Goal: Task Accomplishment & Management: Manage account settings

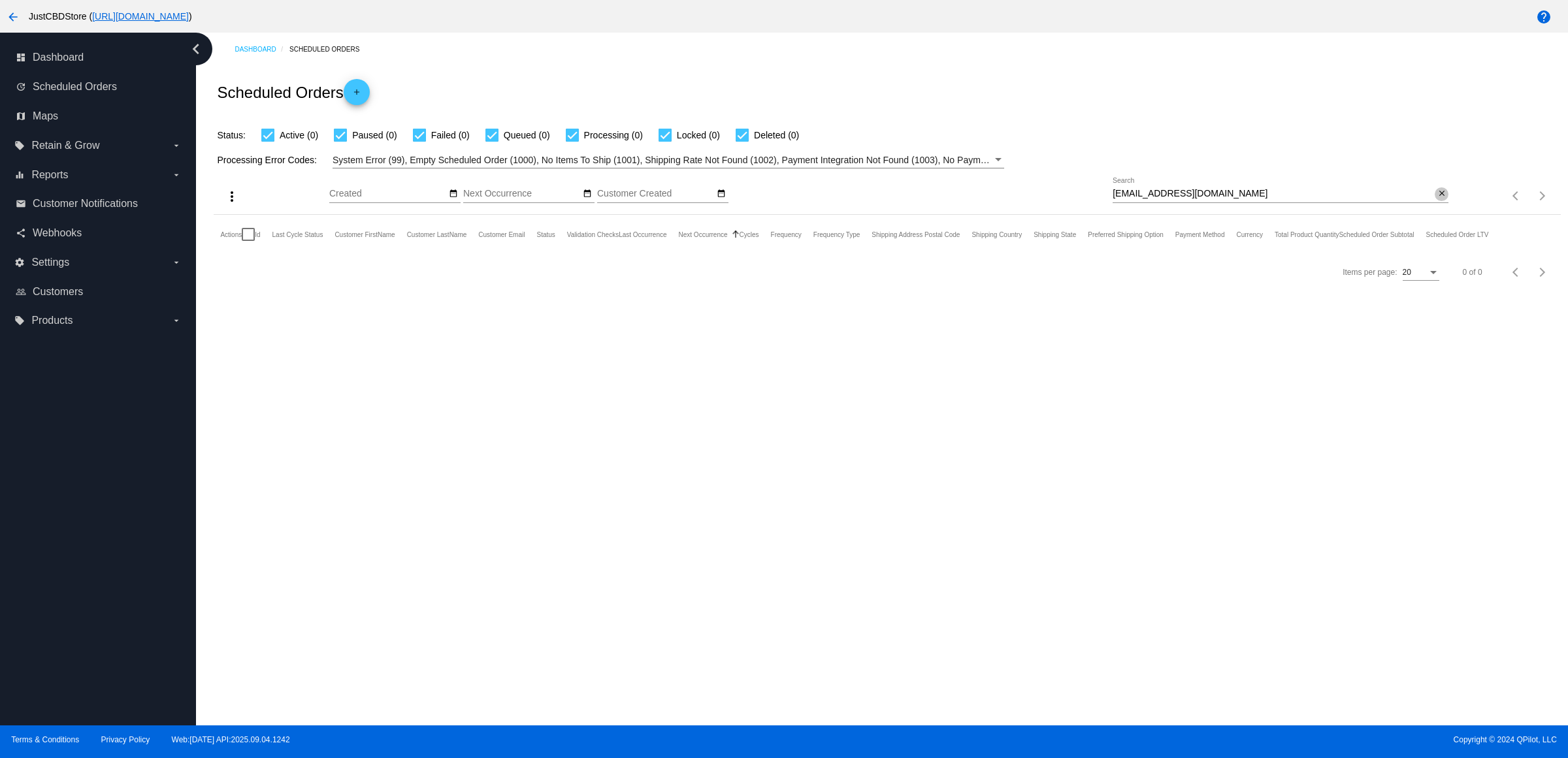
click at [1437, 199] on mat-icon "close" at bounding box center [1441, 193] width 9 height 11
click at [1435, 199] on input "Search" at bounding box center [1280, 193] width 335 height 11
paste input "[EMAIL_ADDRESS][DOMAIN_NAME]"
type input "[EMAIL_ADDRESS][DOMAIN_NAME]"
click at [241, 279] on mat-icon "more_vert" at bounding box center [234, 272] width 16 height 16
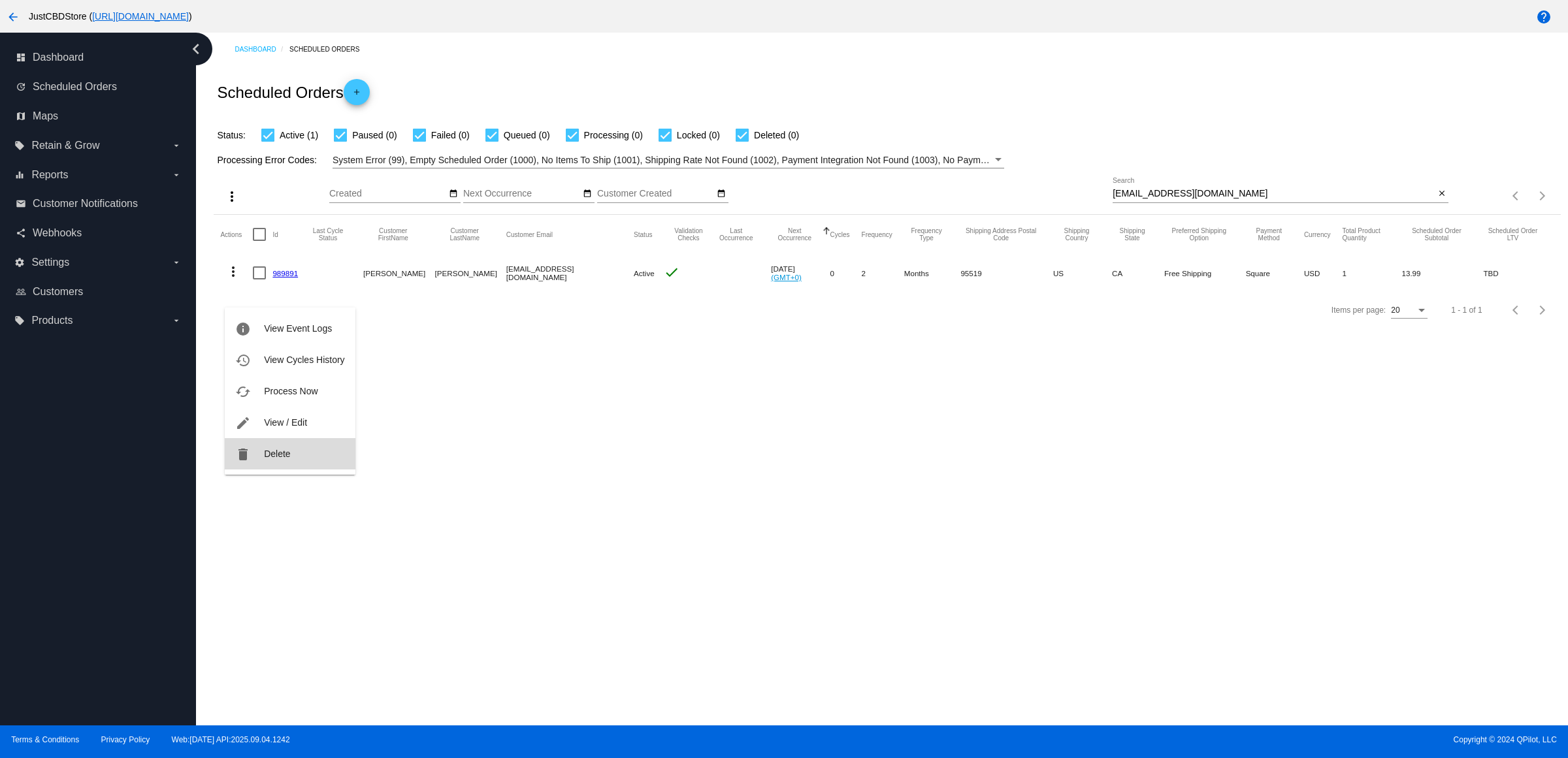
click at [311, 469] on button "delete Delete" at bounding box center [290, 453] width 130 height 32
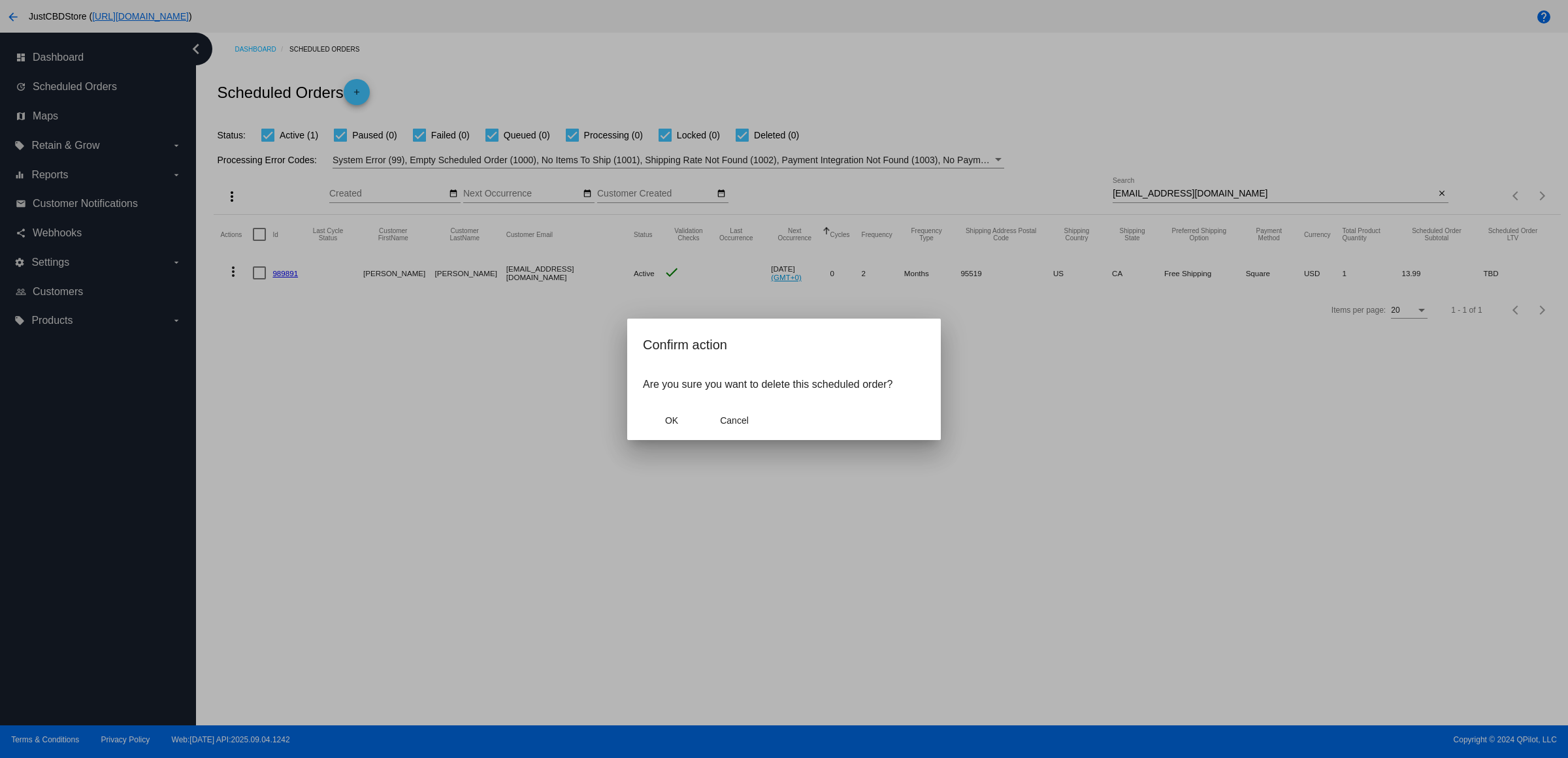
click at [311, 458] on div at bounding box center [784, 379] width 1568 height 758
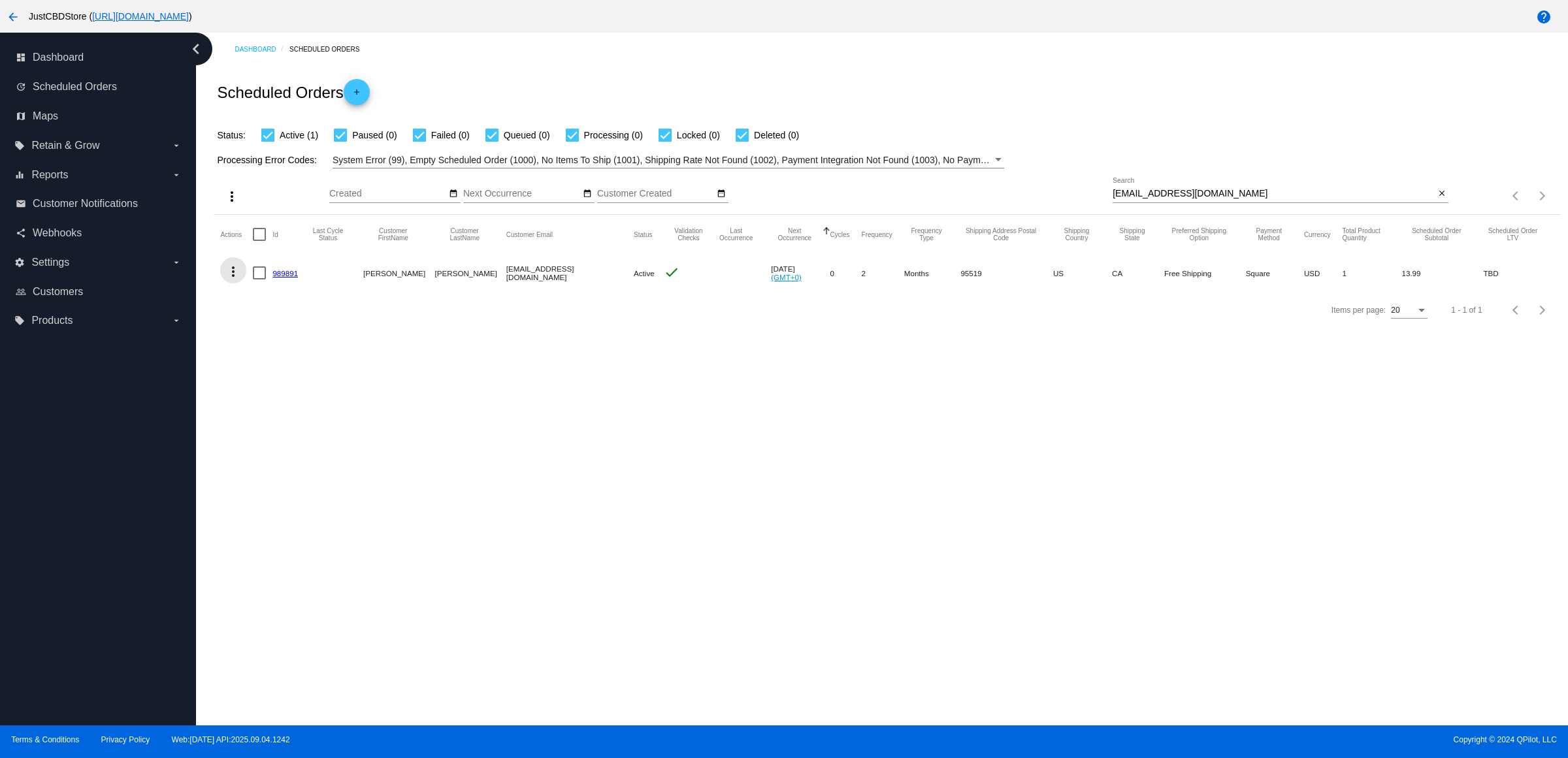
click at [240, 279] on mat-icon "more_vert" at bounding box center [234, 272] width 16 height 16
click at [305, 444] on button "delete Delete" at bounding box center [290, 453] width 130 height 32
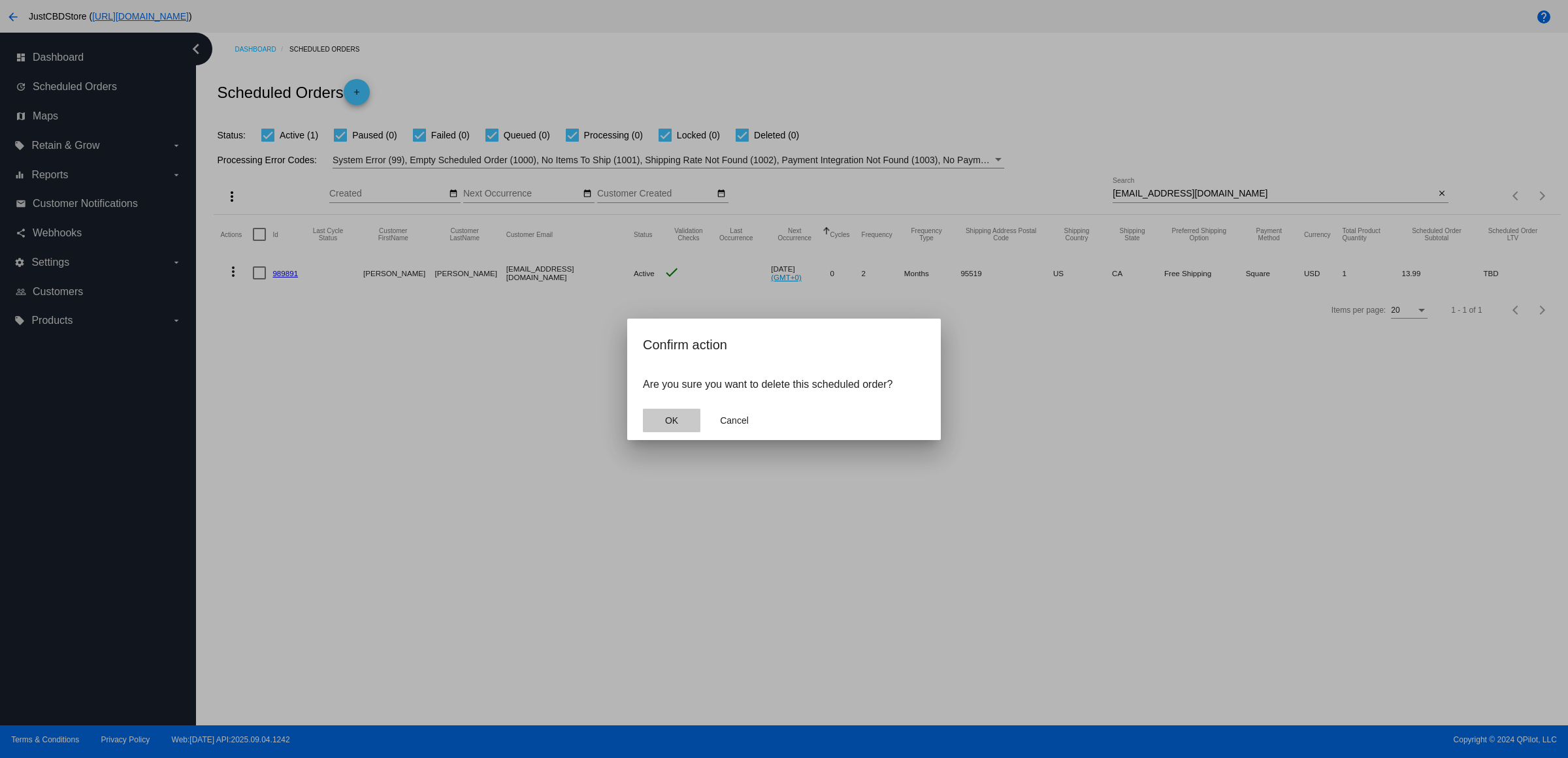
click at [680, 432] on button "OK" at bounding box center [672, 421] width 57 height 24
